Goal: Task Accomplishment & Management: Complete application form

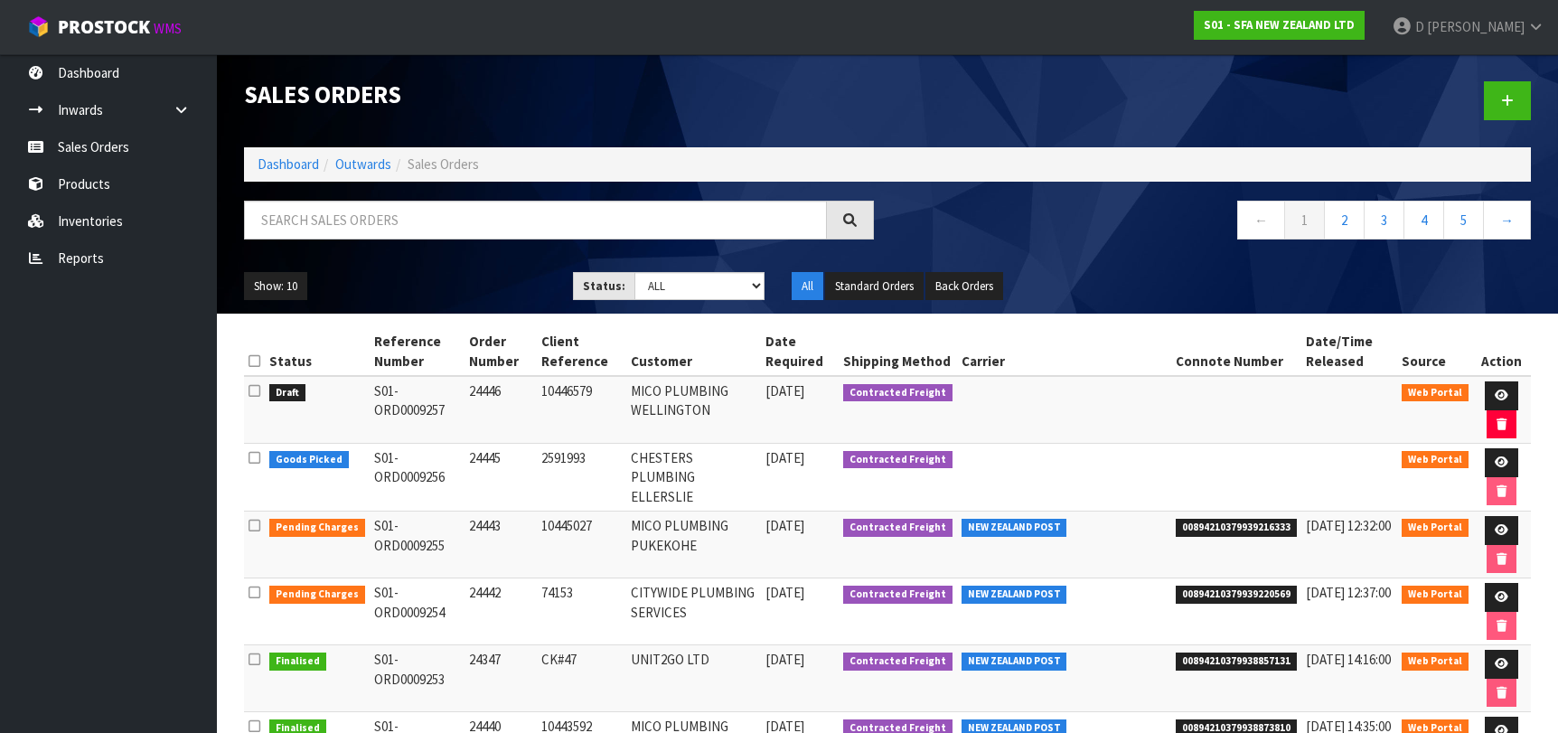
click at [277, 213] on input "text" at bounding box center [535, 220] width 583 height 39
type input "PIPE"
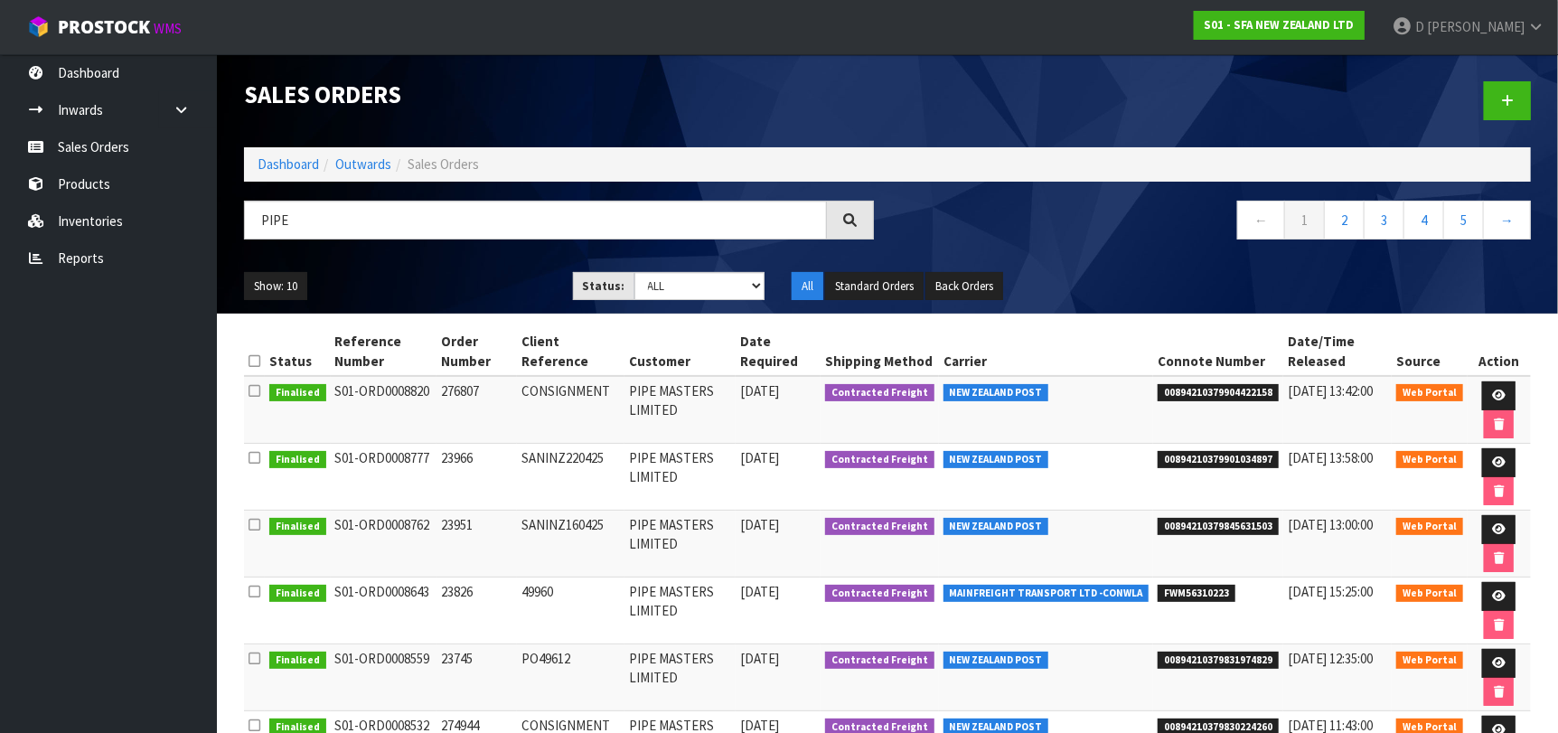
click at [845, 224] on icon at bounding box center [849, 219] width 17 height 17
click at [1500, 392] on icon at bounding box center [1499, 396] width 14 height 12
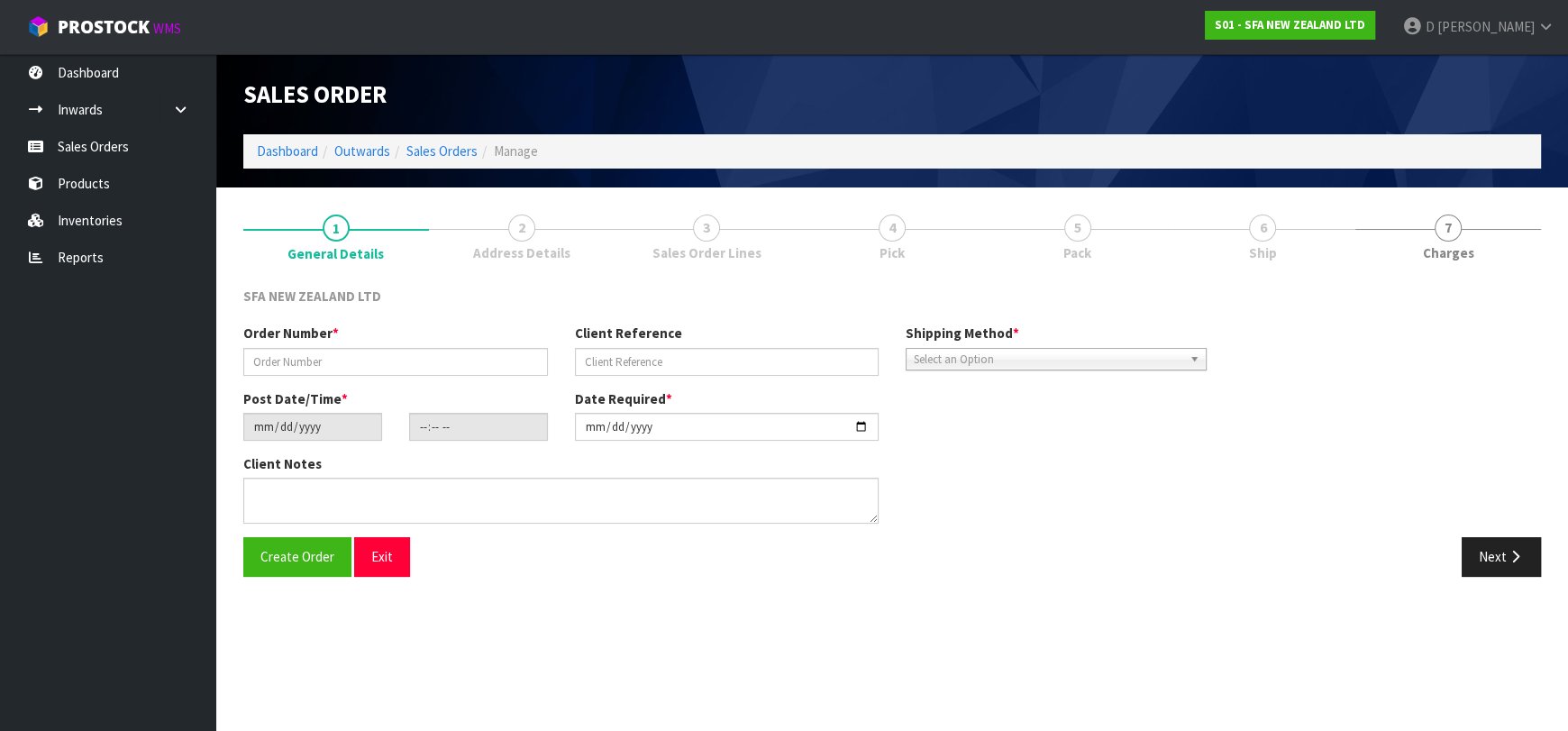
type input "276807"
type input "CONSIGNMENT"
type input "[DATE]"
type input "10:37:00.000"
type input "[DATE]"
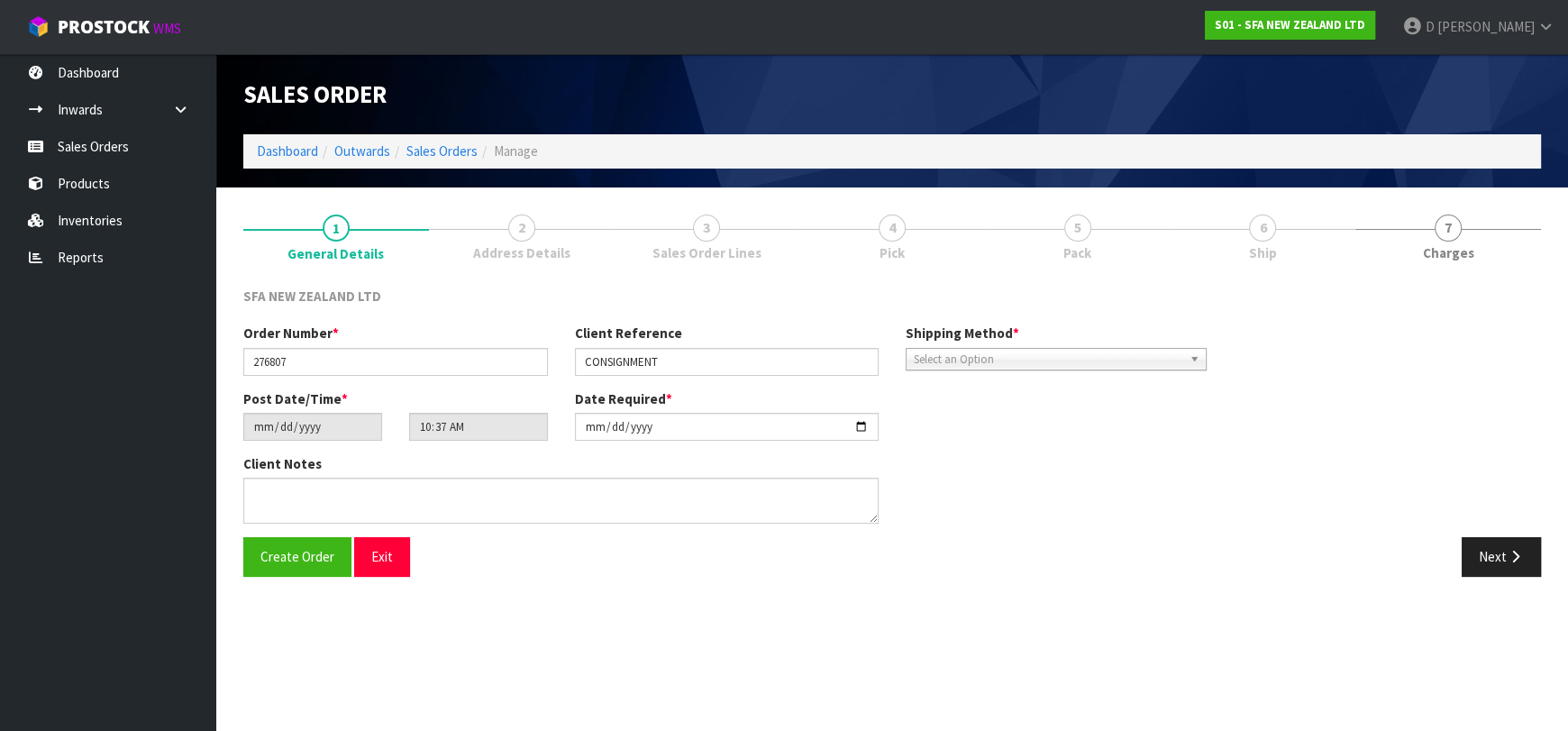
click at [504, 247] on link "2 Address Details" at bounding box center [521, 236] width 185 height 71
